Goal: Check status: Check status

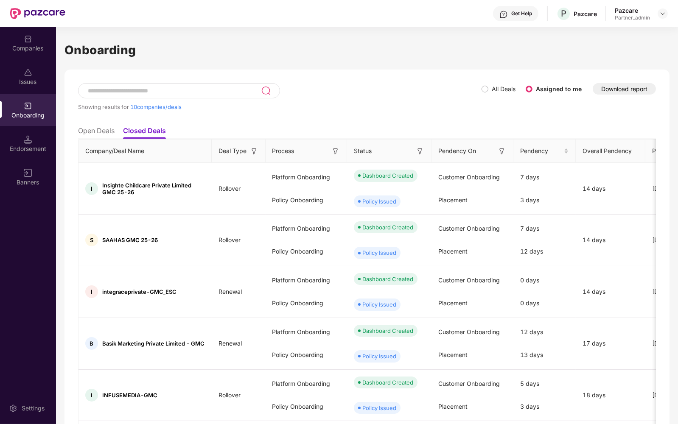
click at [37, 151] on div "Endorsement" at bounding box center [28, 149] width 56 height 8
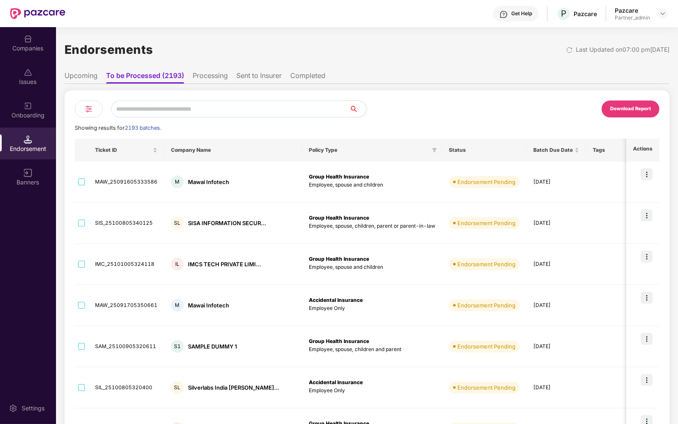
click at [258, 78] on li "Sent to Insurer" at bounding box center [258, 77] width 45 height 12
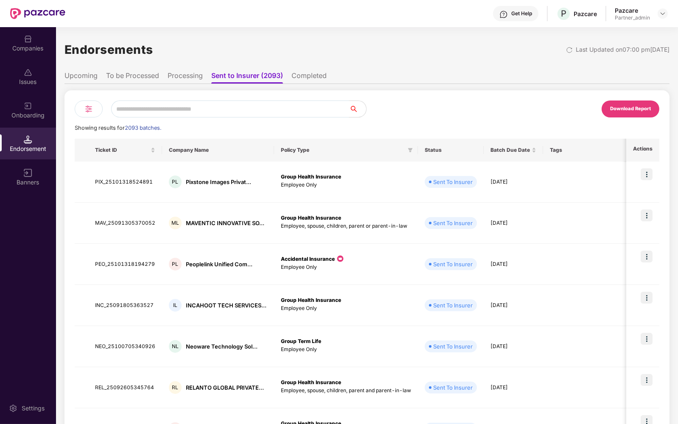
click at [314, 77] on li "Completed" at bounding box center [308, 77] width 35 height 12
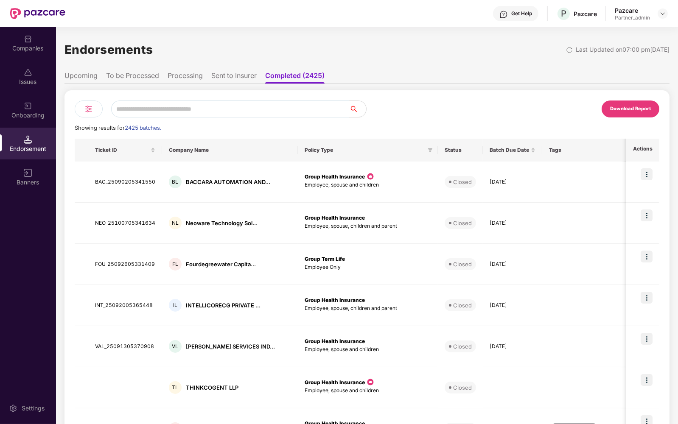
click at [227, 81] on li "Sent to Insurer" at bounding box center [233, 77] width 45 height 12
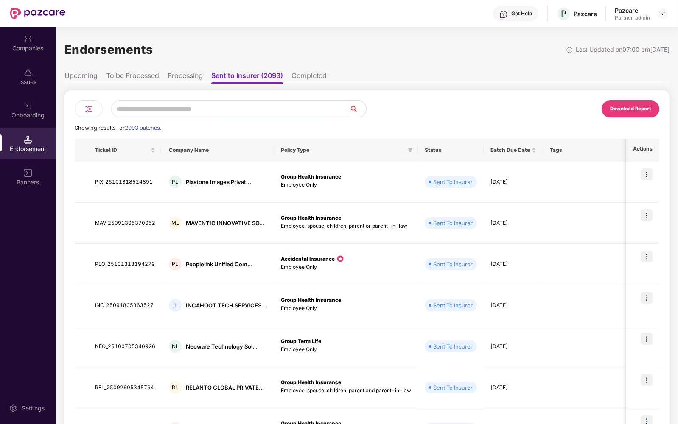
click at [325, 81] on li "Completed" at bounding box center [308, 77] width 35 height 12
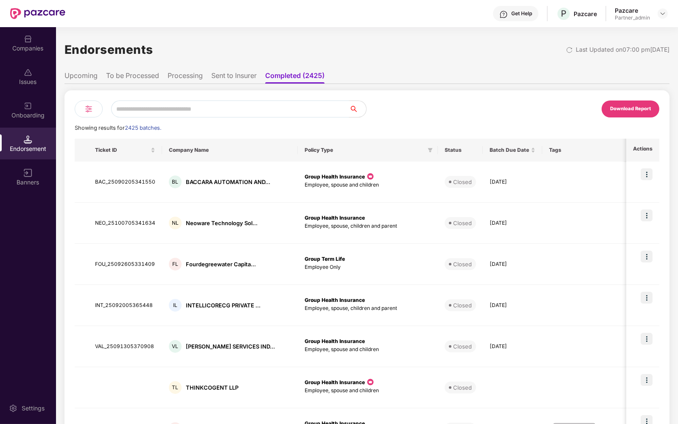
click at [234, 76] on li "Sent to Insurer" at bounding box center [233, 77] width 45 height 12
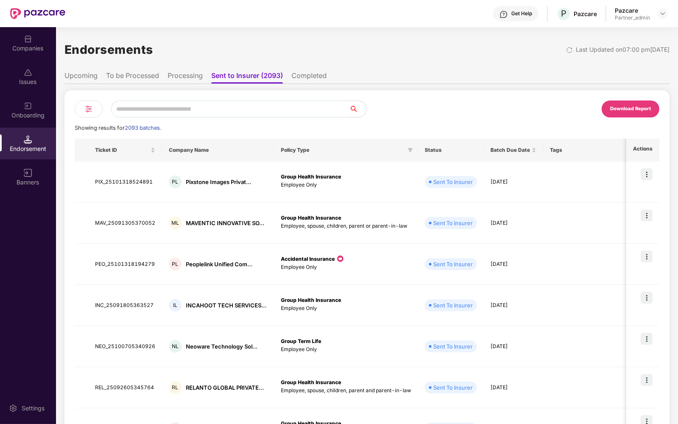
click at [176, 78] on li "Processing" at bounding box center [185, 77] width 35 height 12
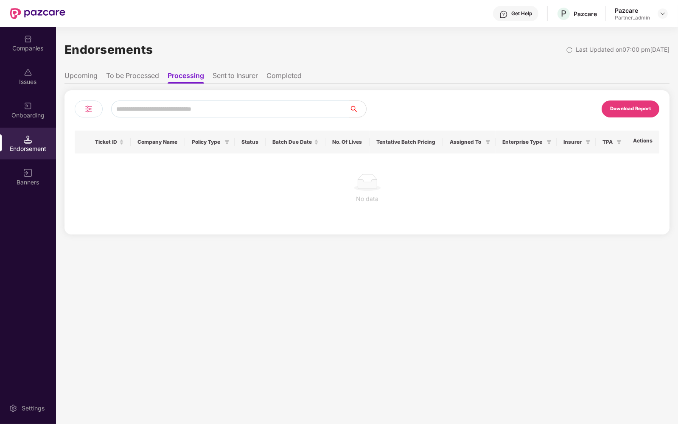
click at [151, 76] on li "To be Processed" at bounding box center [132, 77] width 53 height 12
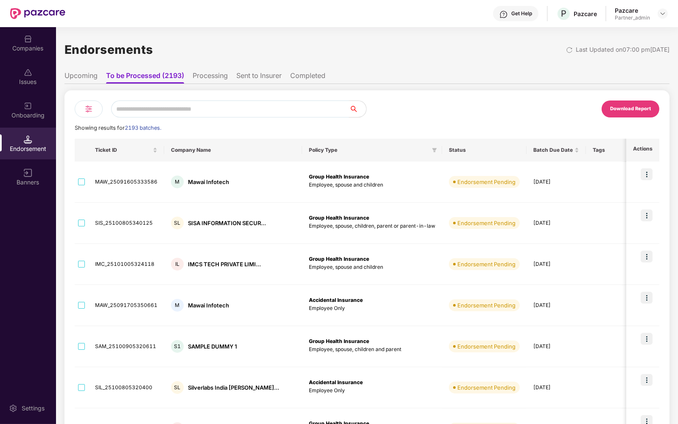
click at [34, 106] on div "Onboarding" at bounding box center [28, 110] width 56 height 32
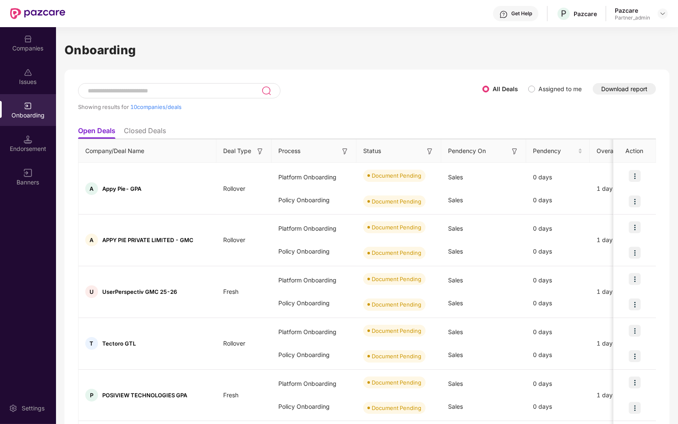
click at [634, 89] on button "Download report" at bounding box center [623, 88] width 63 height 11
click at [29, 147] on div "Endorsement" at bounding box center [28, 149] width 56 height 8
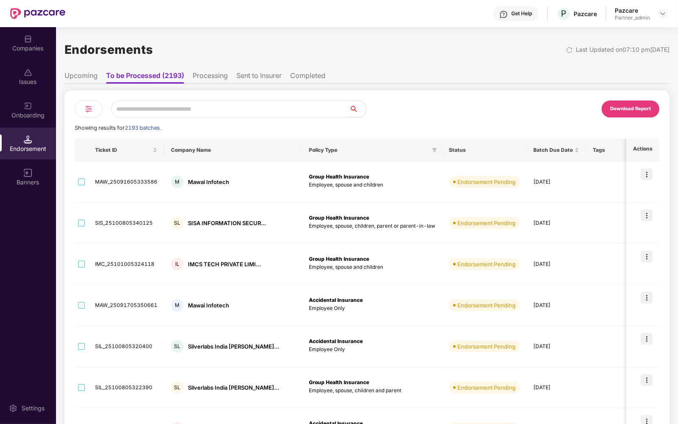
click at [88, 109] on img at bounding box center [89, 109] width 10 height 10
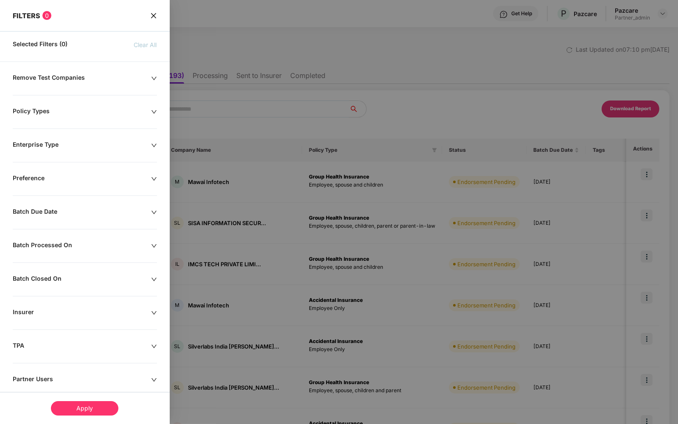
scroll to position [83, 0]
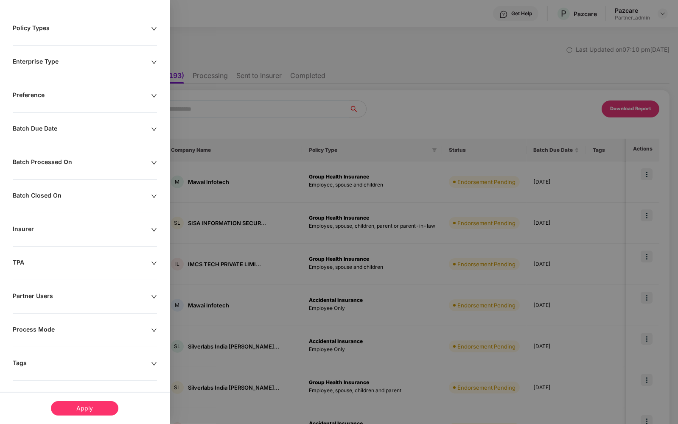
click at [69, 326] on div "Process Mode" at bounding box center [82, 330] width 138 height 9
click at [27, 372] on span "Api" at bounding box center [28, 376] width 16 height 9
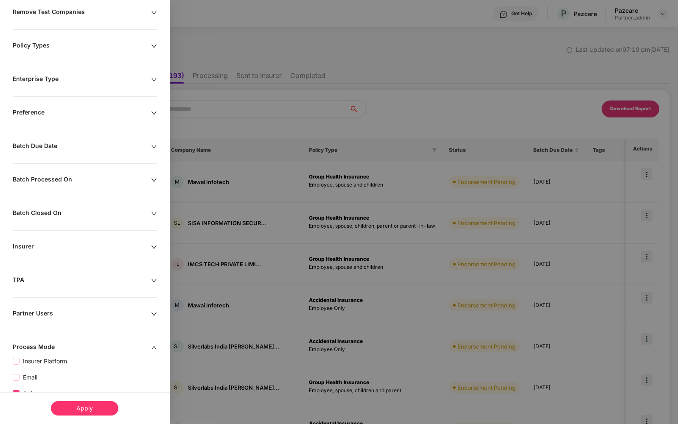
scroll to position [100, 0]
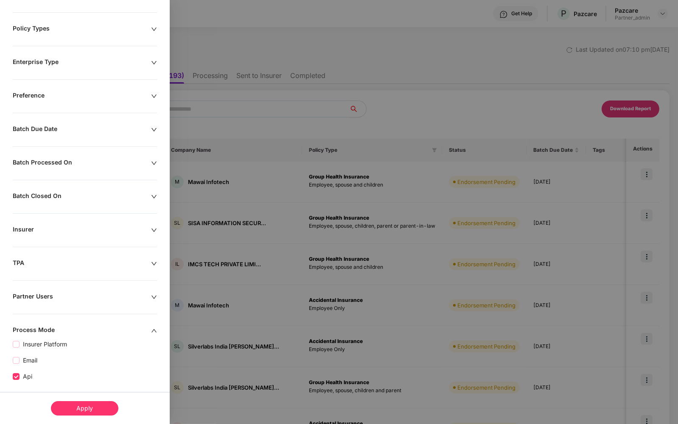
click at [75, 405] on div "Apply" at bounding box center [84, 408] width 67 height 14
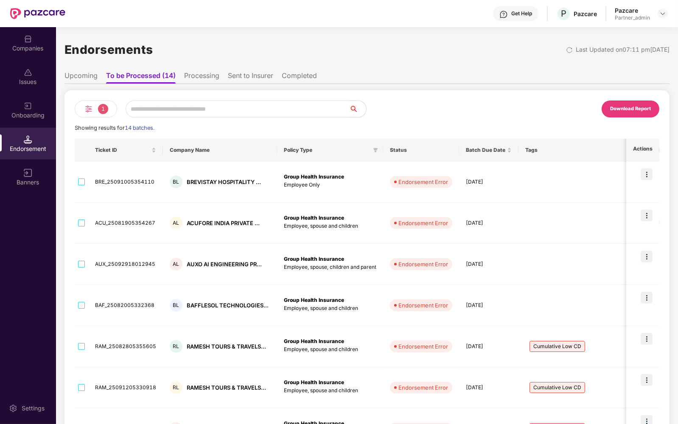
click at [298, 75] on li "Completed" at bounding box center [299, 77] width 35 height 12
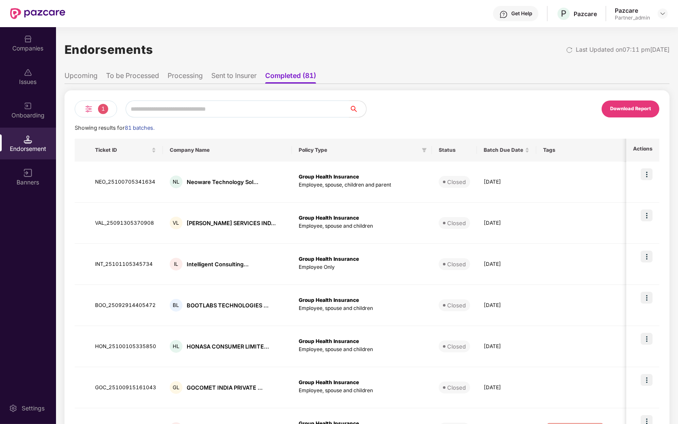
click at [92, 104] on img at bounding box center [89, 109] width 10 height 10
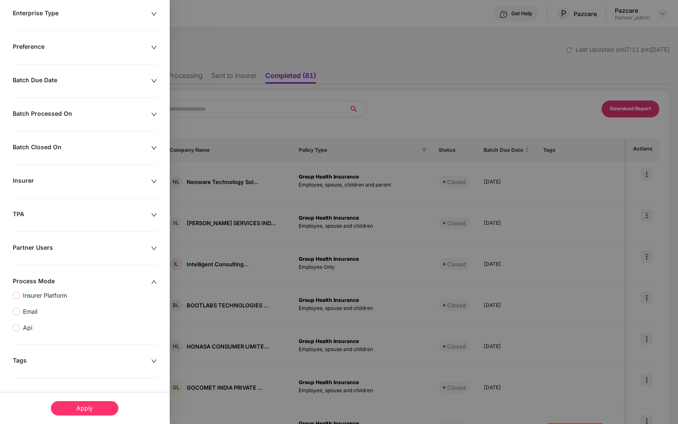
scroll to position [129, 0]
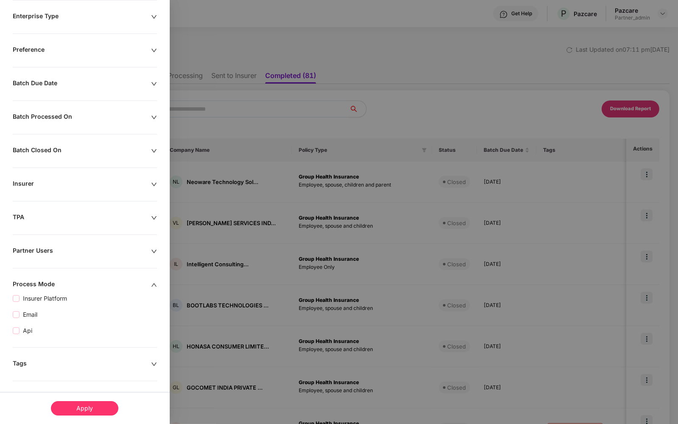
click at [75, 405] on div "Apply" at bounding box center [84, 408] width 67 height 14
